Goal: Communication & Community: Answer question/provide support

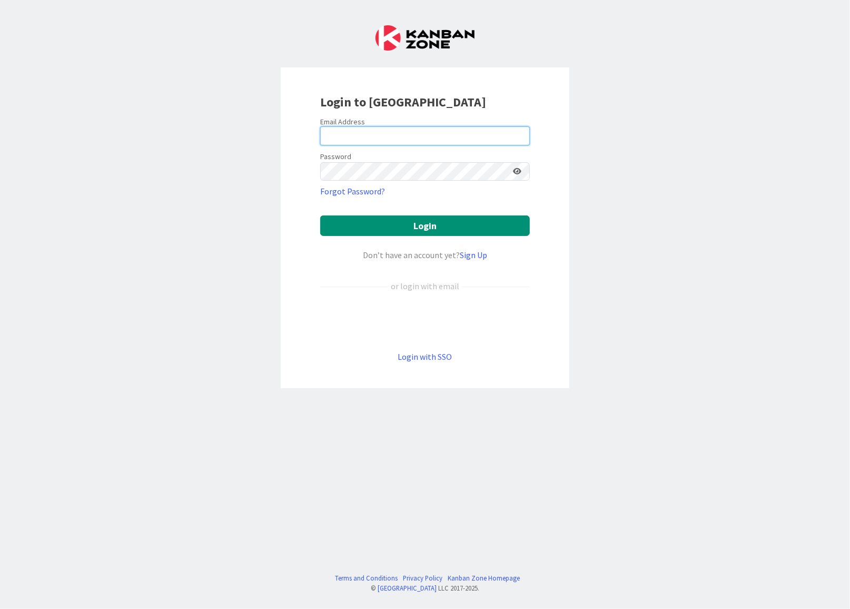
click at [346, 135] on input "email" at bounding box center [425, 135] width 210 height 19
type input "[EMAIL_ADDRESS][DOMAIN_NAME]"
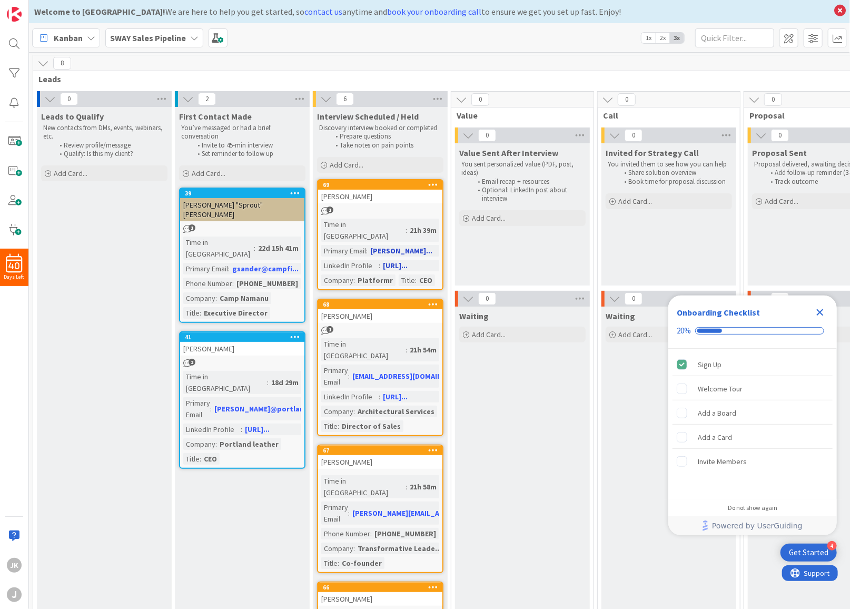
click at [385, 196] on div "[PERSON_NAME]" at bounding box center [380, 197] width 124 height 14
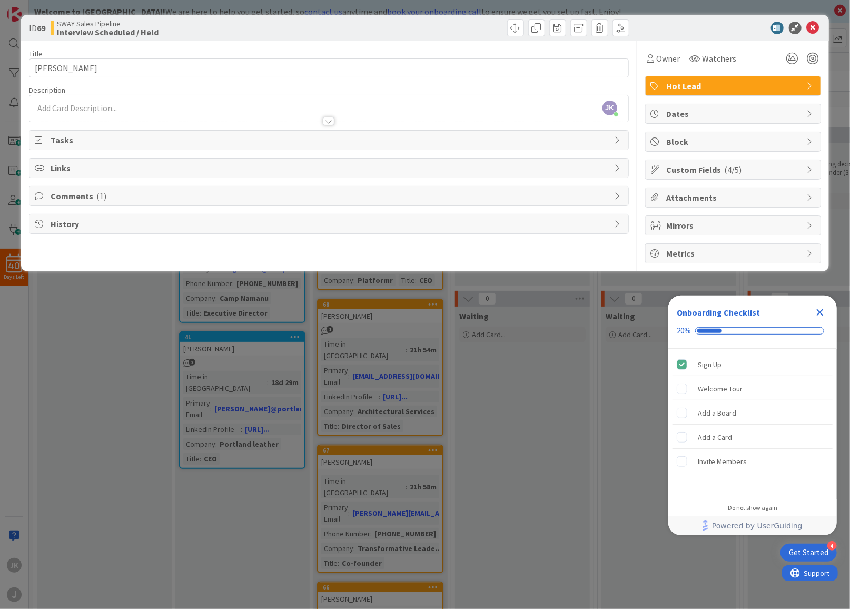
click at [68, 194] on span "Comments ( 1 )" at bounding box center [330, 196] width 558 height 13
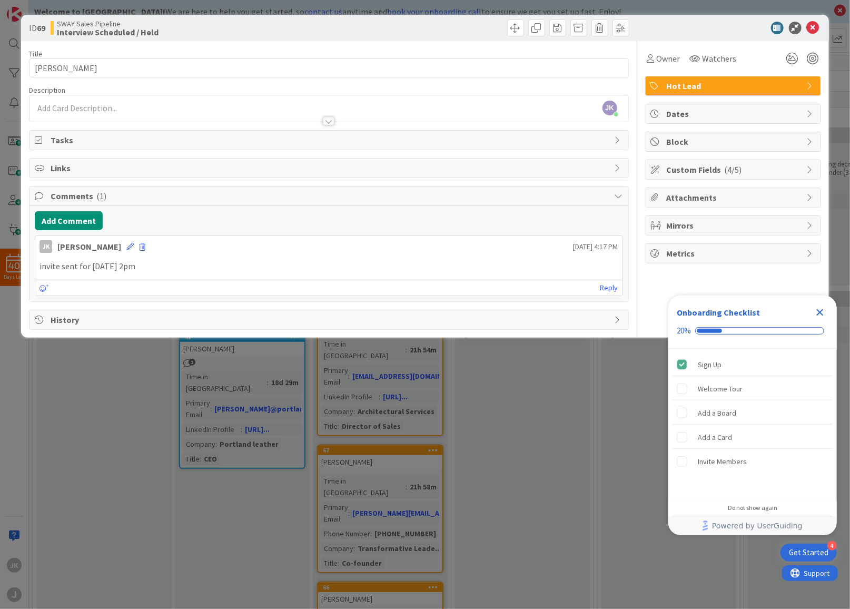
click at [93, 287] on div "Reply" at bounding box center [328, 288] width 587 height 16
click at [60, 215] on button "Add Comment" at bounding box center [69, 220] width 68 height 19
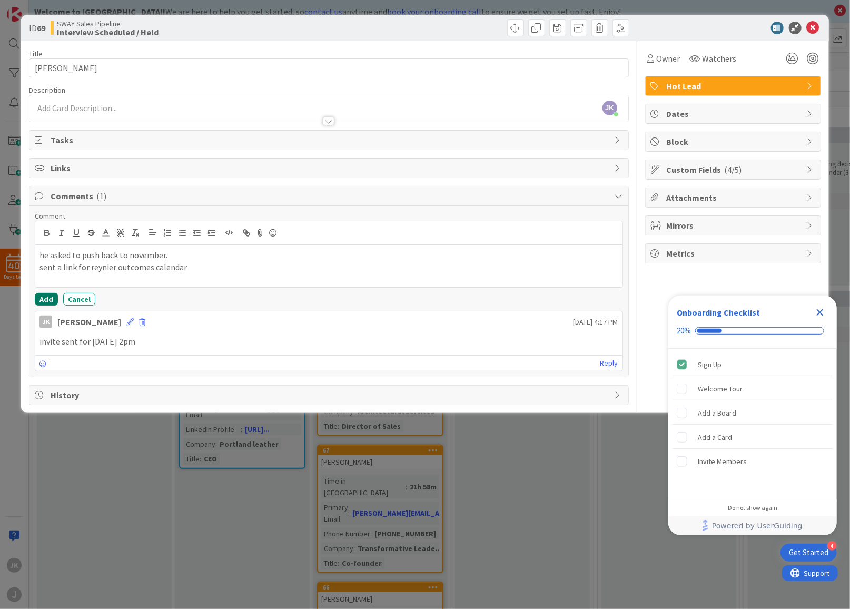
click at [42, 299] on button "Add" at bounding box center [46, 299] width 23 height 13
